Goal: Find specific page/section: Find specific page/section

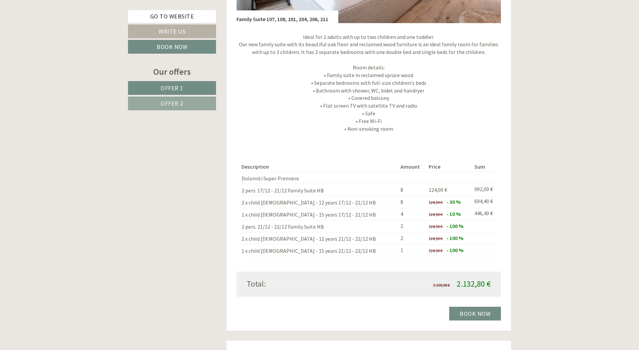
scroll to position [772, 0]
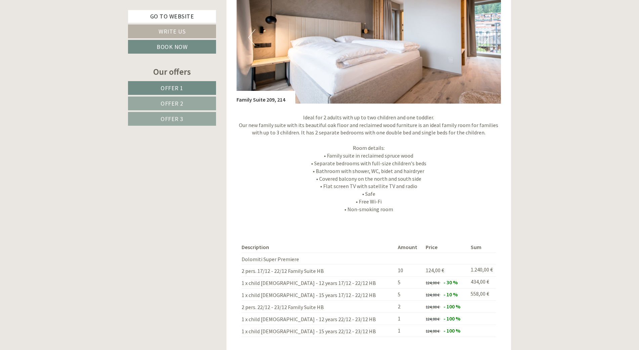
scroll to position [671, 0]
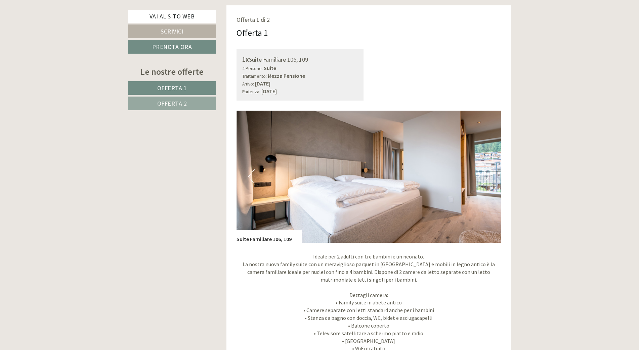
scroll to position [571, 0]
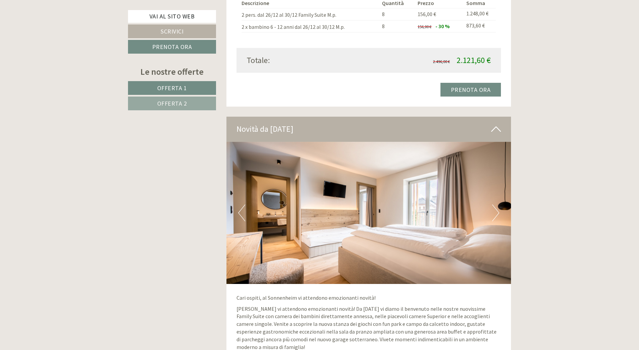
scroll to position [1477, 0]
